Goal: Transaction & Acquisition: Purchase product/service

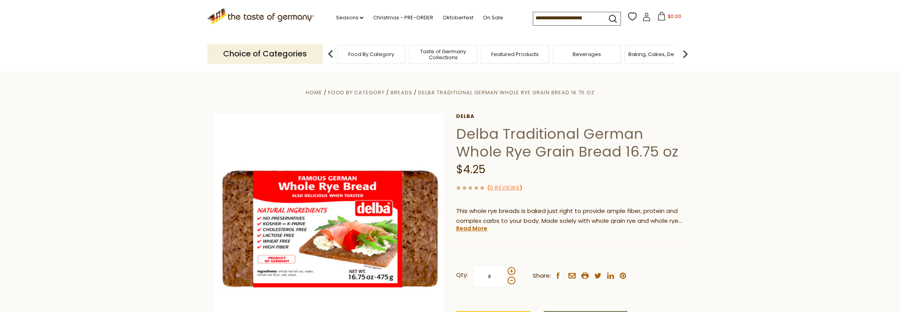
scroll to position [158, 0]
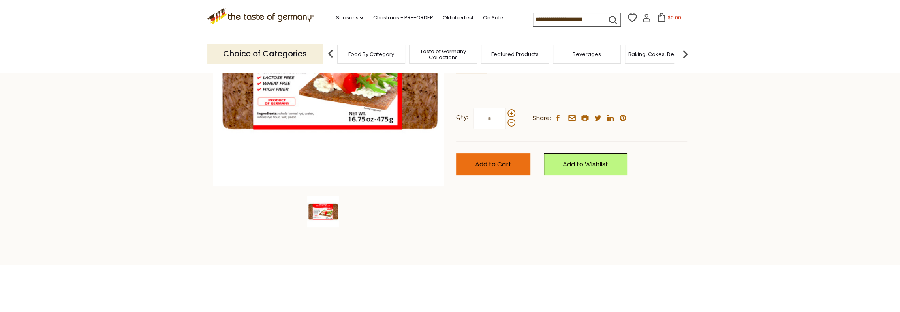
click at [482, 165] on span "Add to Cart" at bounding box center [493, 164] width 36 height 9
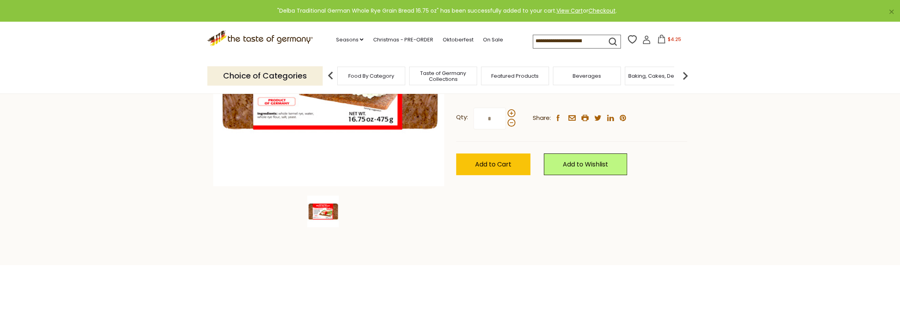
scroll to position [0, 0]
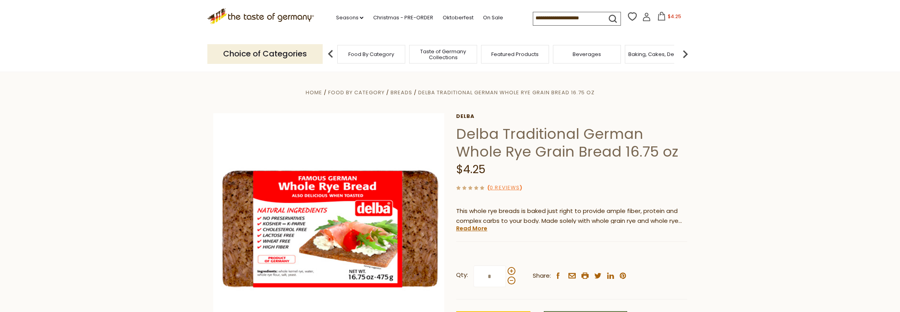
click at [661, 17] on icon at bounding box center [661, 16] width 9 height 9
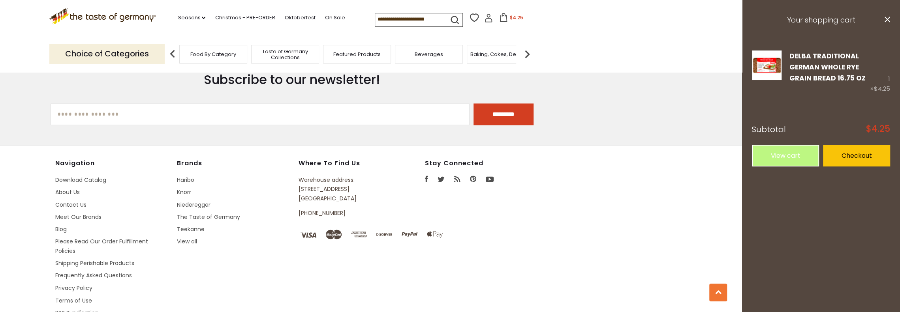
scroll to position [983, 0]
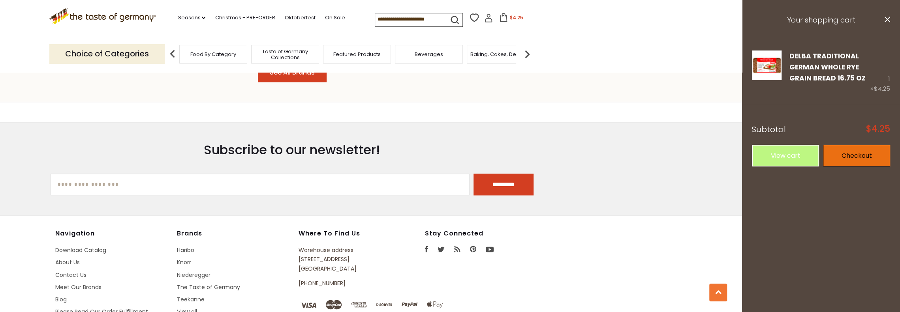
click at [857, 155] on link "Checkout" at bounding box center [856, 156] width 67 height 22
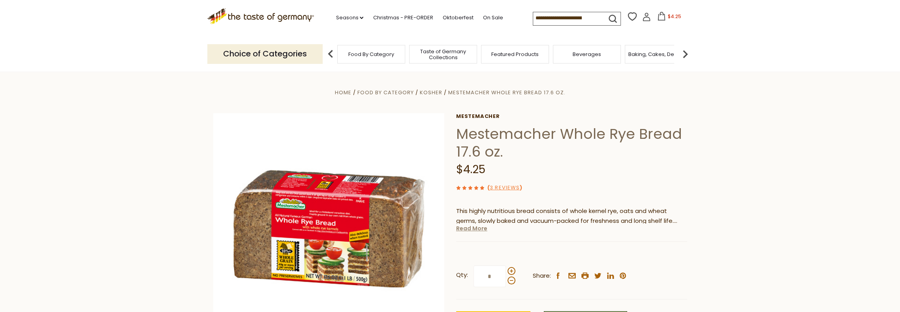
click at [479, 228] on link "Read More" at bounding box center [471, 229] width 31 height 8
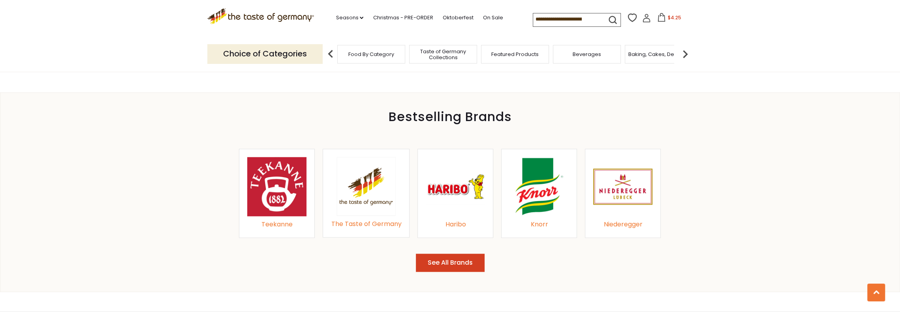
scroll to position [829, 0]
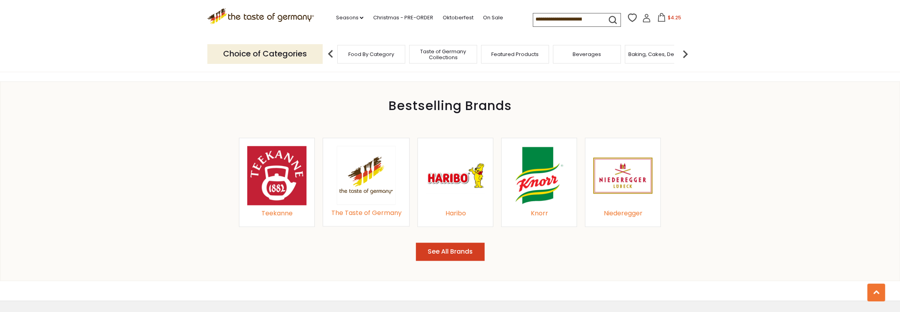
click at [625, 193] on img at bounding box center [622, 175] width 59 height 59
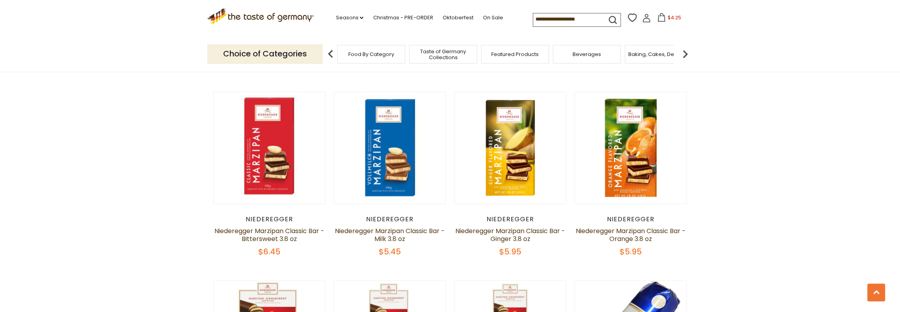
scroll to position [632, 0]
